Goal: Task Accomplishment & Management: Use online tool/utility

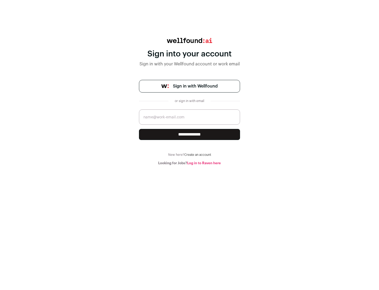
click at [195, 86] on span "Sign in with Wellfound" at bounding box center [195, 86] width 45 height 6
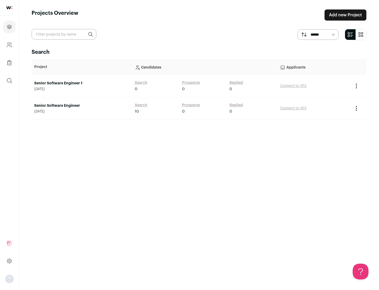
click at [82, 106] on link "Senior Software Engineer" at bounding box center [81, 105] width 95 height 5
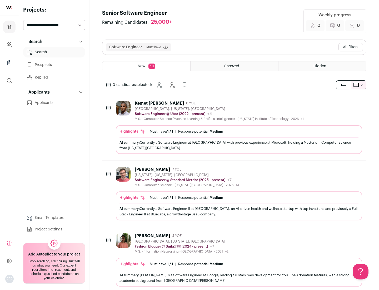
click at [234, 127] on div "Highlights Must have: 1 / 1 How many must haves have been fulfilled? | Response…" at bounding box center [239, 139] width 247 height 29
